Goal: Contribute content: Add original content to the website for others to see

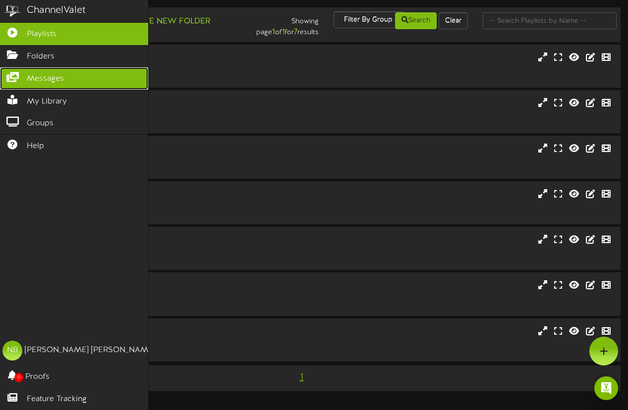
click at [39, 73] on link "Messages" at bounding box center [74, 78] width 148 height 22
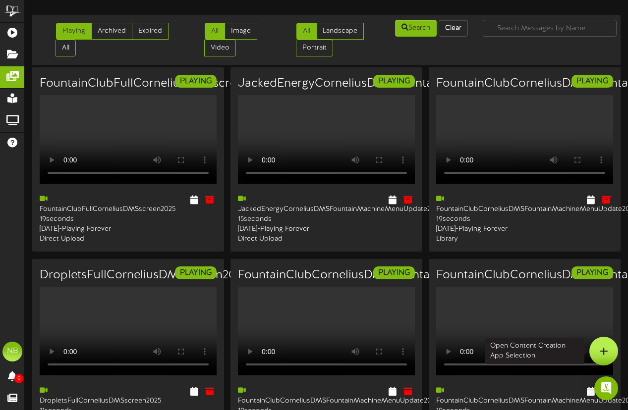
click at [597, 356] on div at bounding box center [603, 351] width 29 height 29
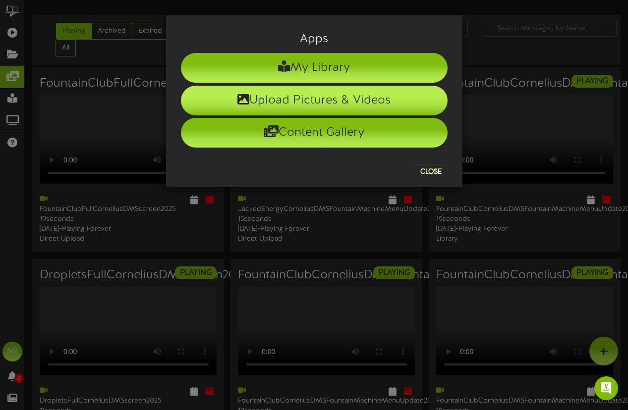
click at [326, 105] on li "Upload Pictures & Videos" at bounding box center [314, 101] width 267 height 30
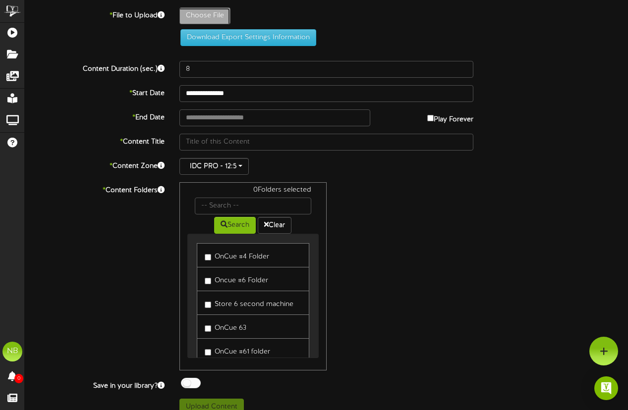
type input "**********"
type input "152StJudeFUNDRAISERCorneliusDMSFountainMachineMenuUpdate2025_1"
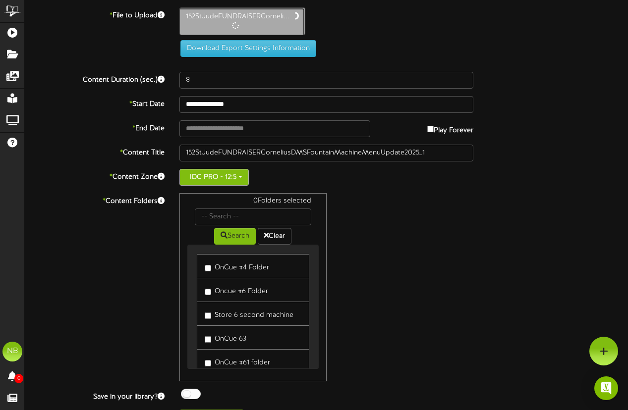
type input "10"
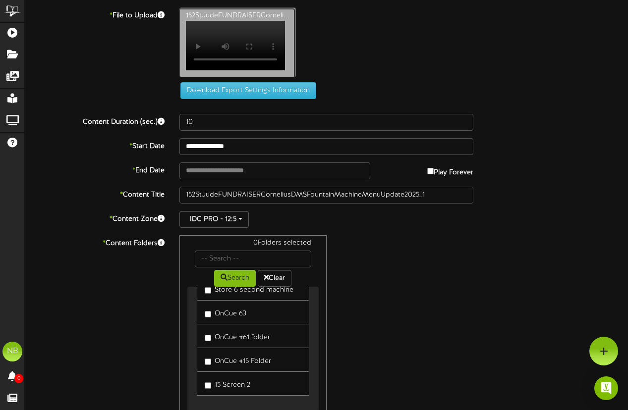
scroll to position [67, 0]
click at [249, 355] on label "OnCue #15 Folder" at bounding box center [238, 360] width 66 height 13
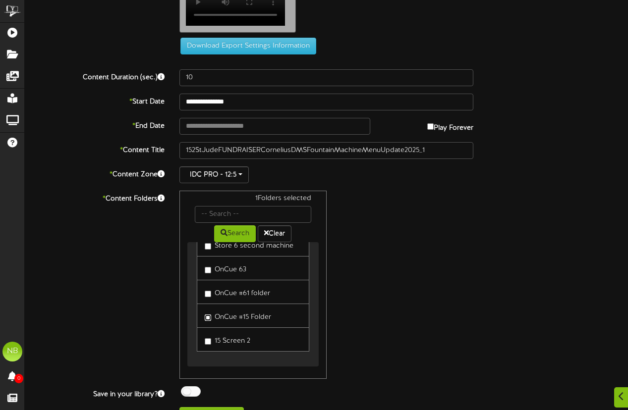
scroll to position [57, 0]
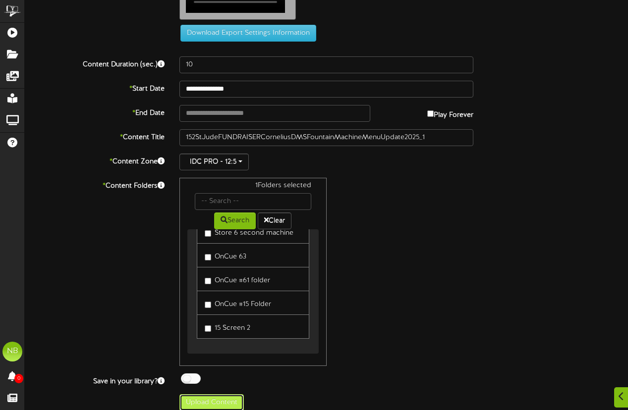
click at [205, 397] on button "Upload Content" at bounding box center [211, 403] width 64 height 17
type input "**********"
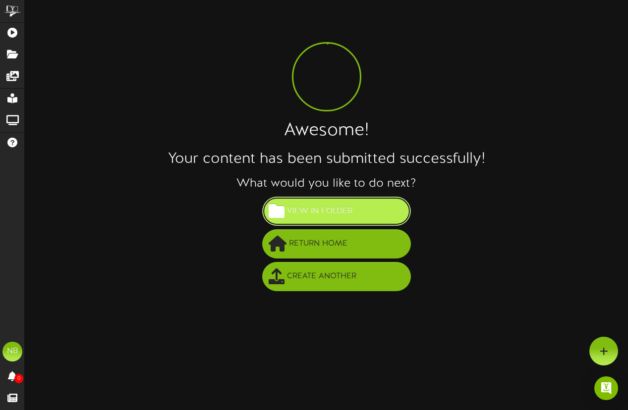
click at [277, 213] on span at bounding box center [277, 211] width 16 height 16
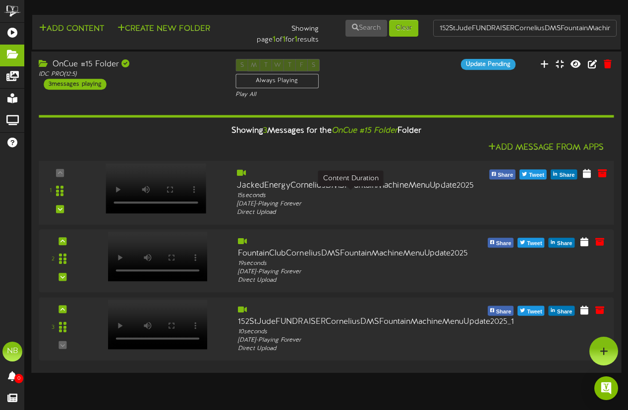
click at [404, 196] on div "15 seconds" at bounding box center [350, 195] width 227 height 8
click at [585, 174] on icon at bounding box center [586, 173] width 9 height 11
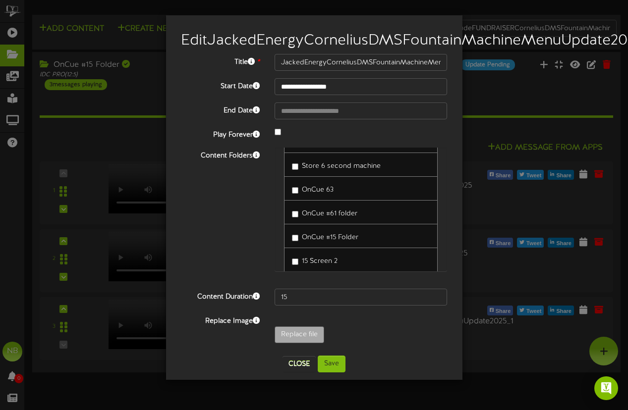
scroll to position [62, 0]
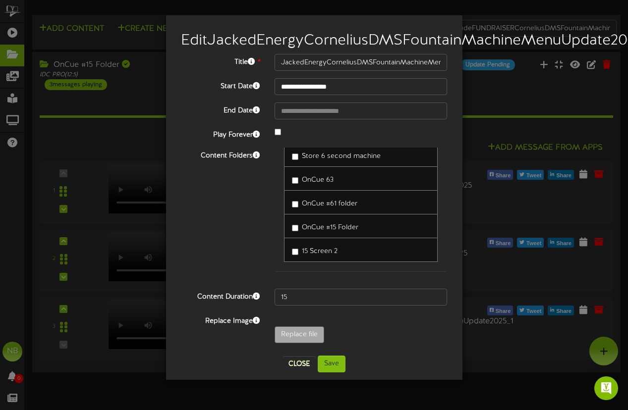
click at [325, 231] on span "OnCue #15 Folder" at bounding box center [330, 227] width 57 height 7
click at [314, 257] on label "15 Screen 2" at bounding box center [315, 249] width 46 height 13
click at [333, 372] on button "Save" at bounding box center [332, 364] width 28 height 17
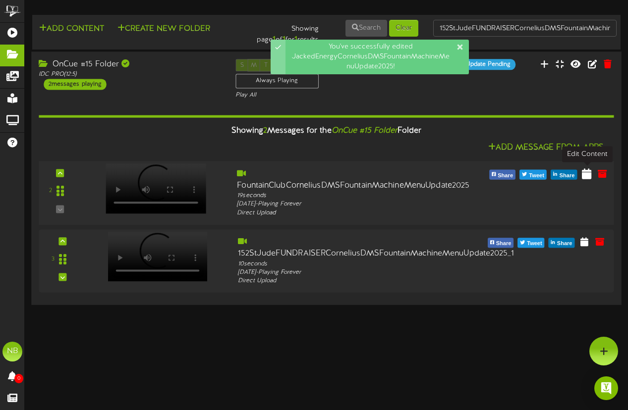
click at [591, 173] on icon at bounding box center [586, 173] width 9 height 11
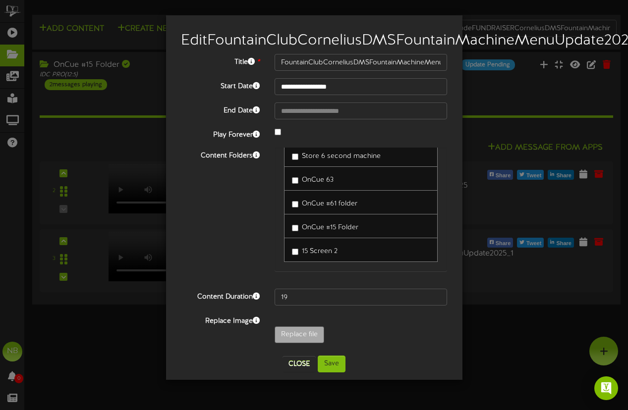
click at [327, 231] on span "OnCue #15 Folder" at bounding box center [330, 227] width 57 height 7
click at [318, 255] on span "15 Screen 2" at bounding box center [320, 251] width 36 height 7
click at [334, 373] on button "Save" at bounding box center [332, 364] width 28 height 17
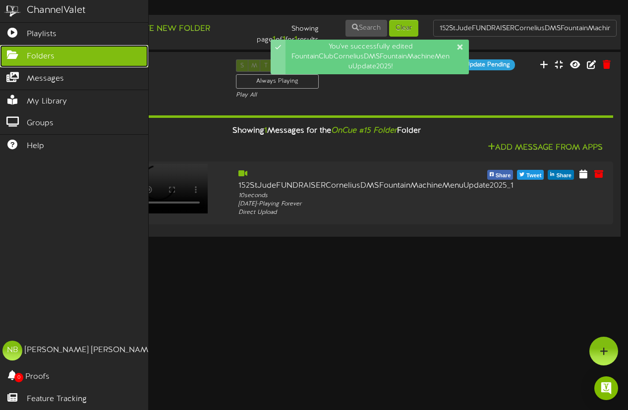
click at [18, 54] on icon at bounding box center [12, 53] width 25 height 7
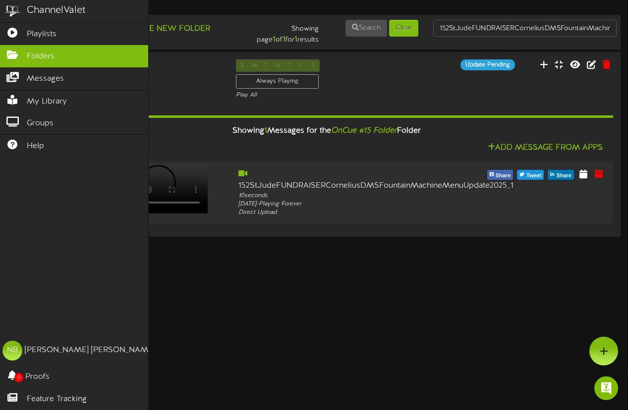
click at [49, 17] on div "ChannelValet" at bounding box center [56, 10] width 59 height 14
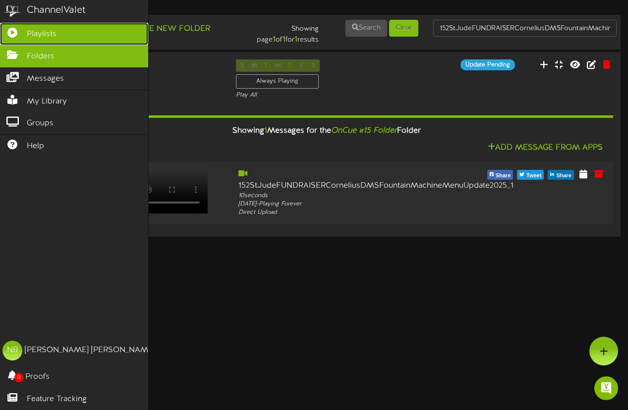
click at [46, 42] on link "Playlists" at bounding box center [74, 34] width 148 height 22
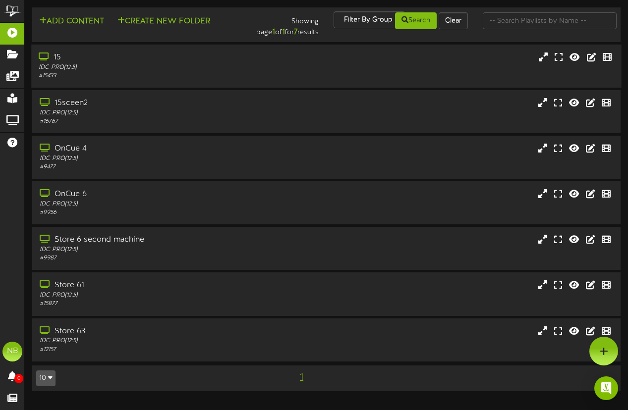
click at [174, 70] on div "IDC PRO ( 12:5 )" at bounding box center [154, 67] width 231 height 8
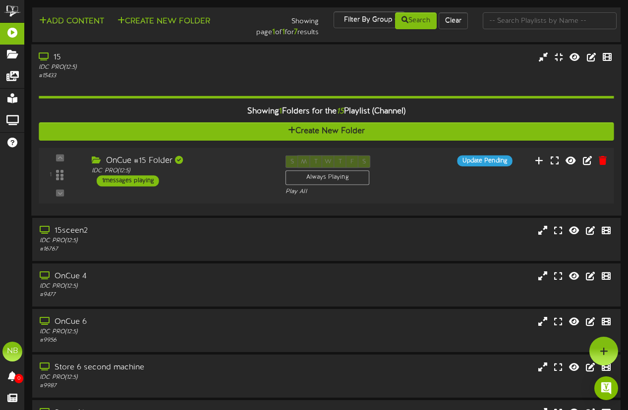
click at [208, 179] on div "OnCue #15 Folder IDC PRO ( 12:5 ) 1 messages playing" at bounding box center [181, 170] width 194 height 31
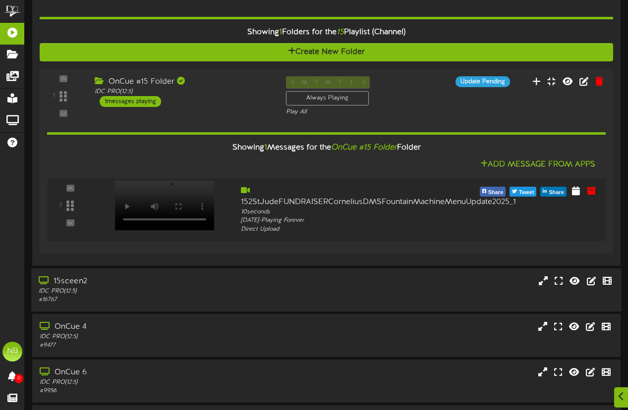
scroll to position [98, 0]
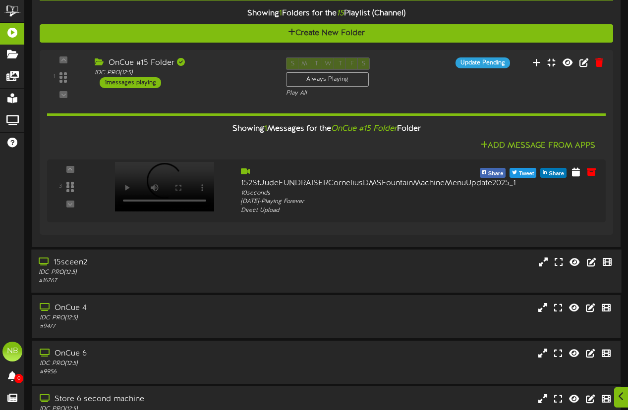
click at [315, 265] on div "15sceen2 IDC PRO ( 12:5 ) # 16767" at bounding box center [326, 271] width 590 height 28
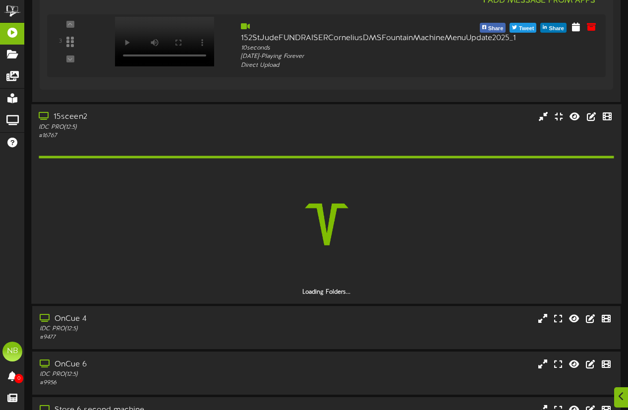
scroll to position [247, 0]
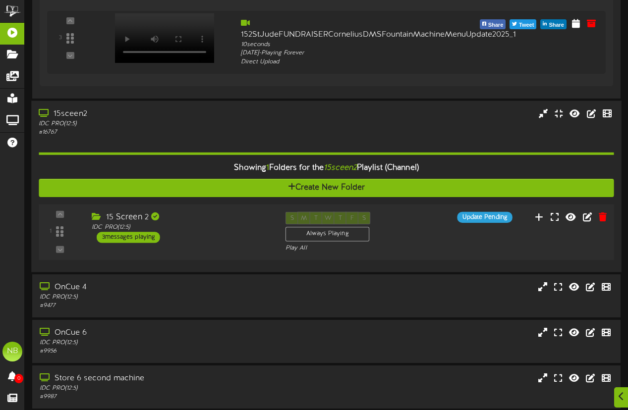
click at [251, 247] on div "1 15 Screen 2" at bounding box center [326, 232] width 581 height 41
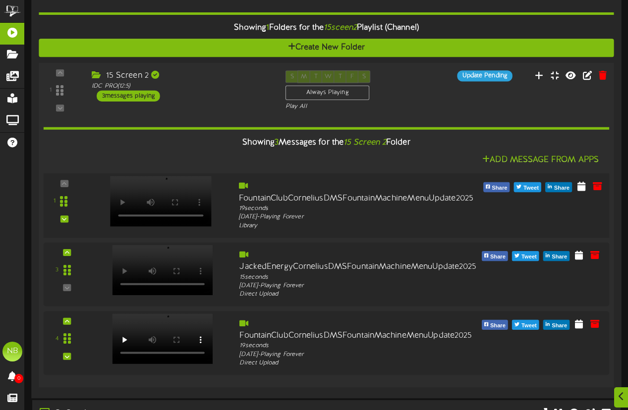
scroll to position [389, 0]
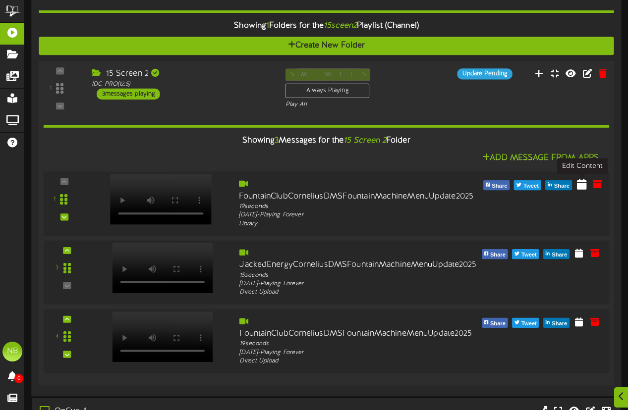
click at [580, 183] on icon at bounding box center [582, 183] width 10 height 11
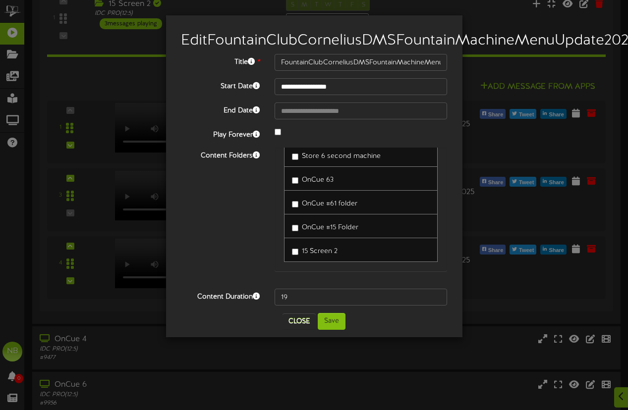
scroll to position [465, 0]
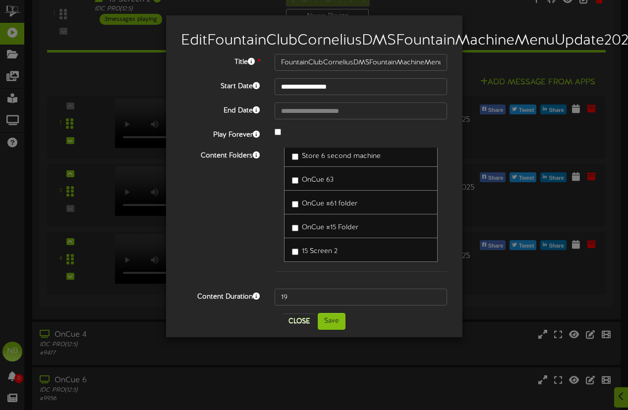
click at [327, 255] on span "15 Screen 2" at bounding box center [320, 251] width 36 height 7
click at [334, 330] on button "Save" at bounding box center [332, 321] width 28 height 17
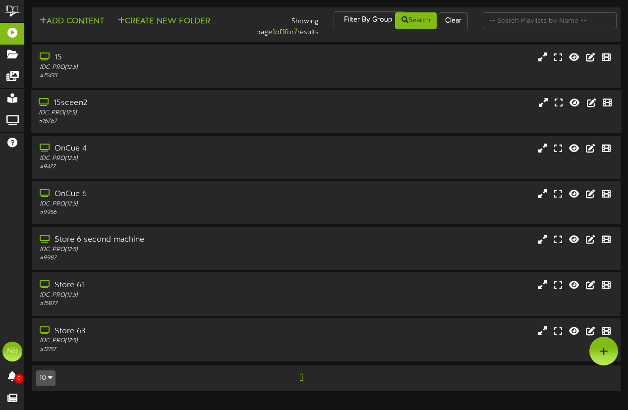
click at [157, 98] on div "15sceen2" at bounding box center [154, 103] width 231 height 11
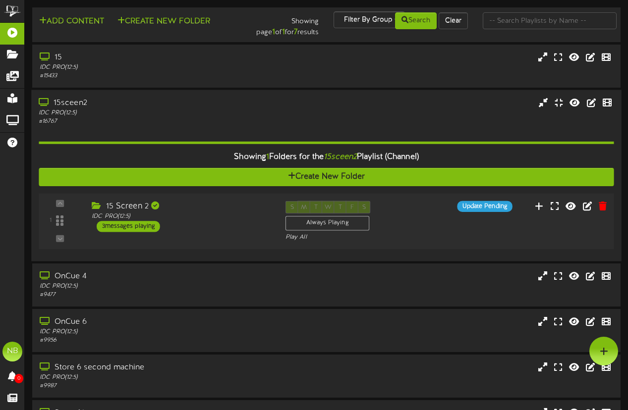
click at [217, 205] on div "15 Screen 2" at bounding box center [181, 206] width 178 height 11
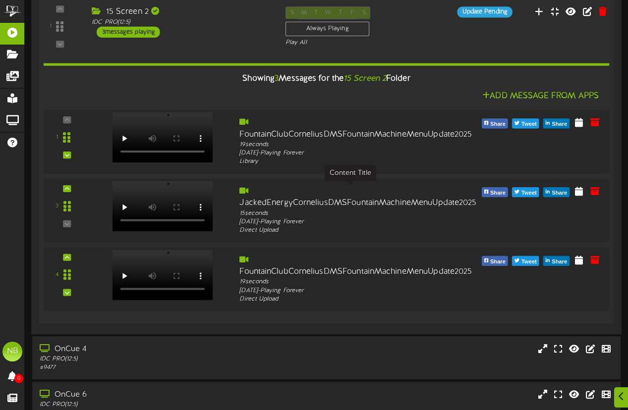
scroll to position [194, 0]
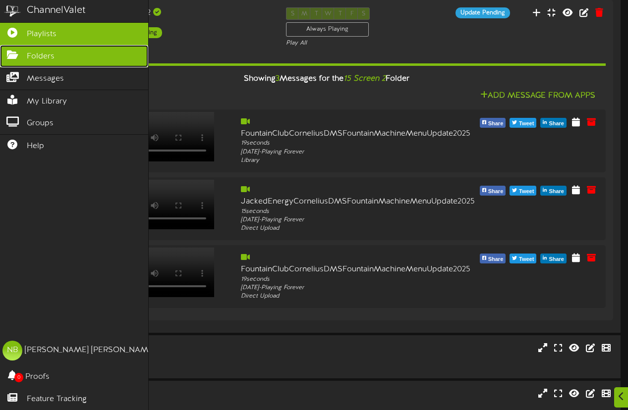
click at [17, 61] on link "Folders" at bounding box center [74, 56] width 148 height 22
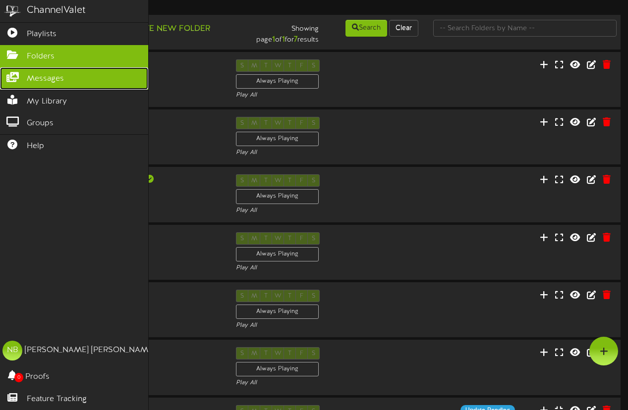
click at [28, 80] on span "Messages" at bounding box center [45, 78] width 37 height 11
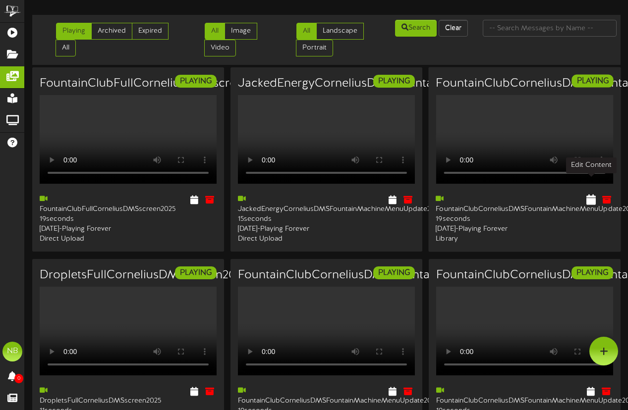
click at [593, 194] on icon at bounding box center [590, 199] width 9 height 11
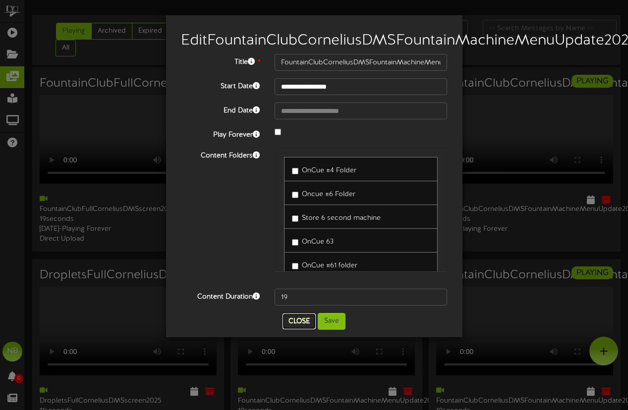
click at [301, 330] on button "Close" at bounding box center [299, 322] width 33 height 16
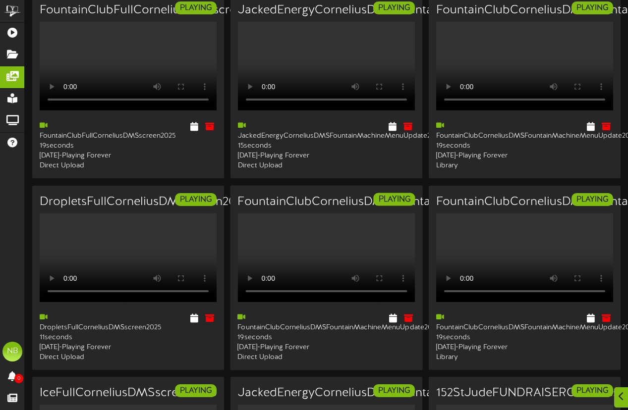
scroll to position [81, 0]
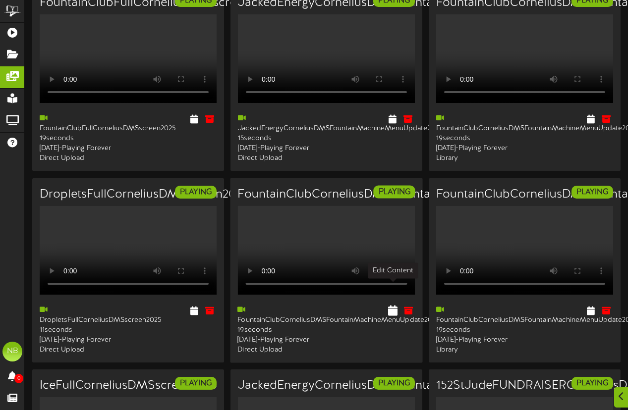
click at [390, 305] on icon at bounding box center [392, 310] width 9 height 11
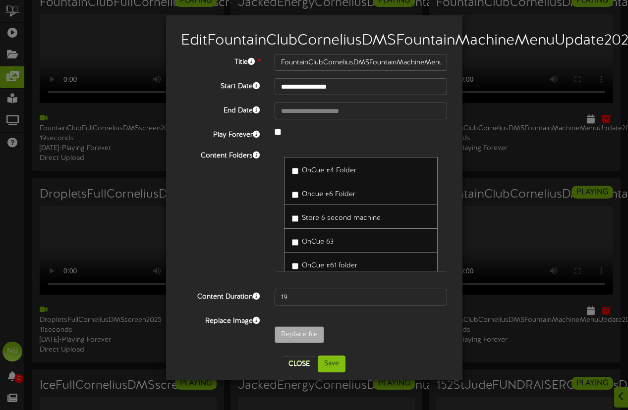
scroll to position [62, 0]
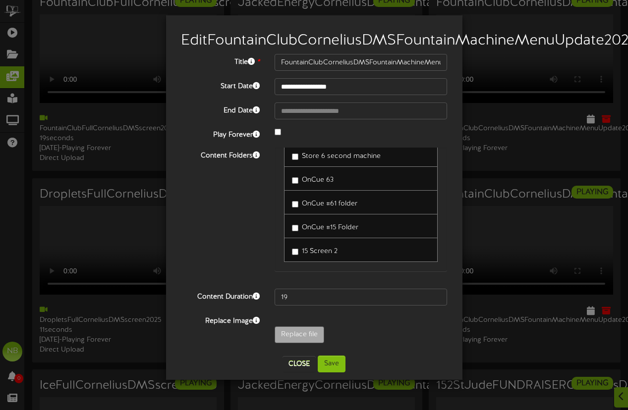
click at [310, 255] on span "15 Screen 2" at bounding box center [320, 251] width 36 height 7
click at [338, 380] on div "**********" at bounding box center [314, 197] width 296 height 365
click at [334, 373] on button "Save" at bounding box center [332, 364] width 28 height 17
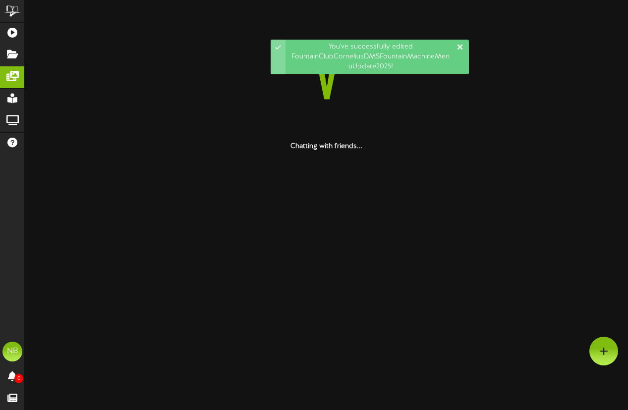
scroll to position [0, 0]
